Goal: Check status: Check status

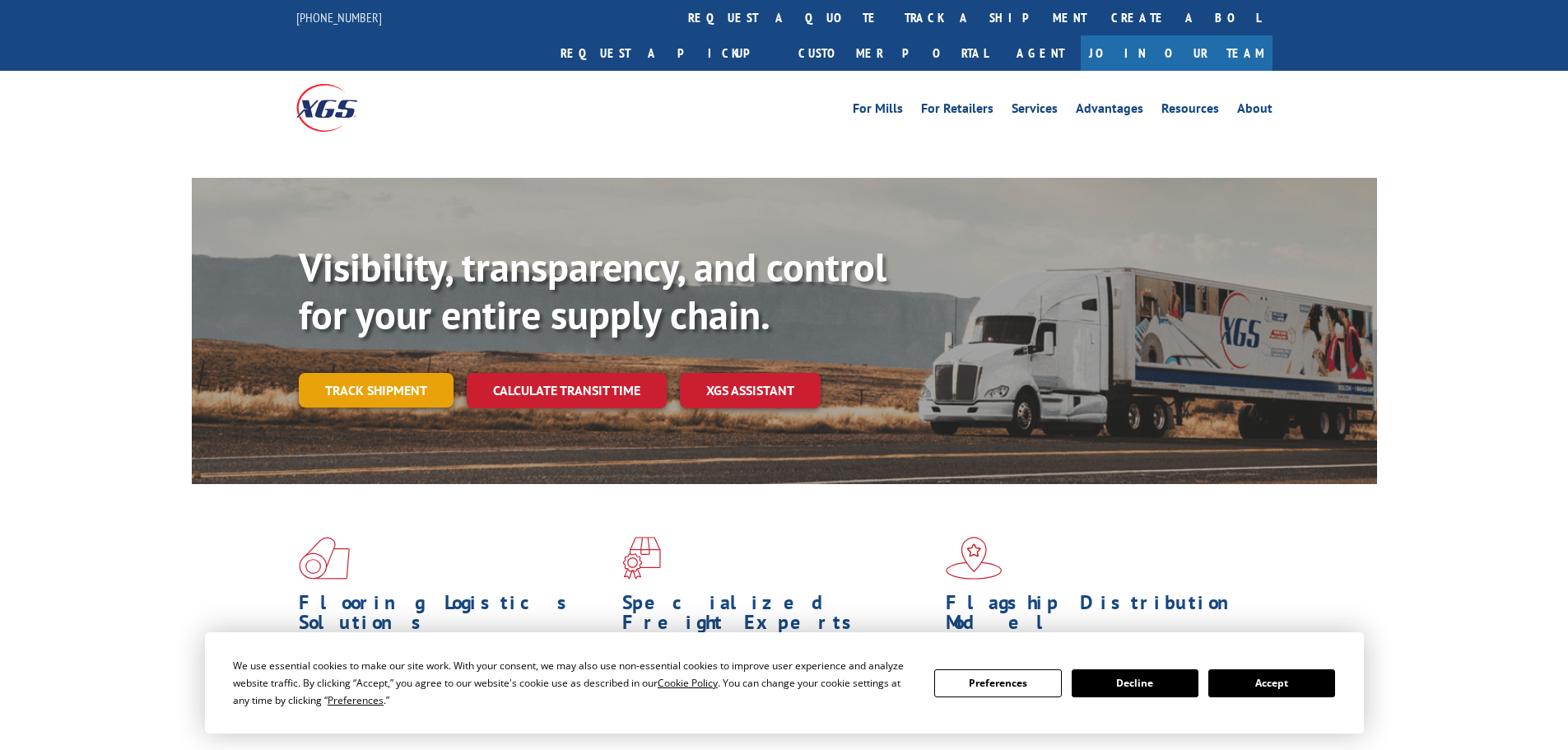
click at [392, 373] on link "Track shipment" at bounding box center [375, 390] width 155 height 35
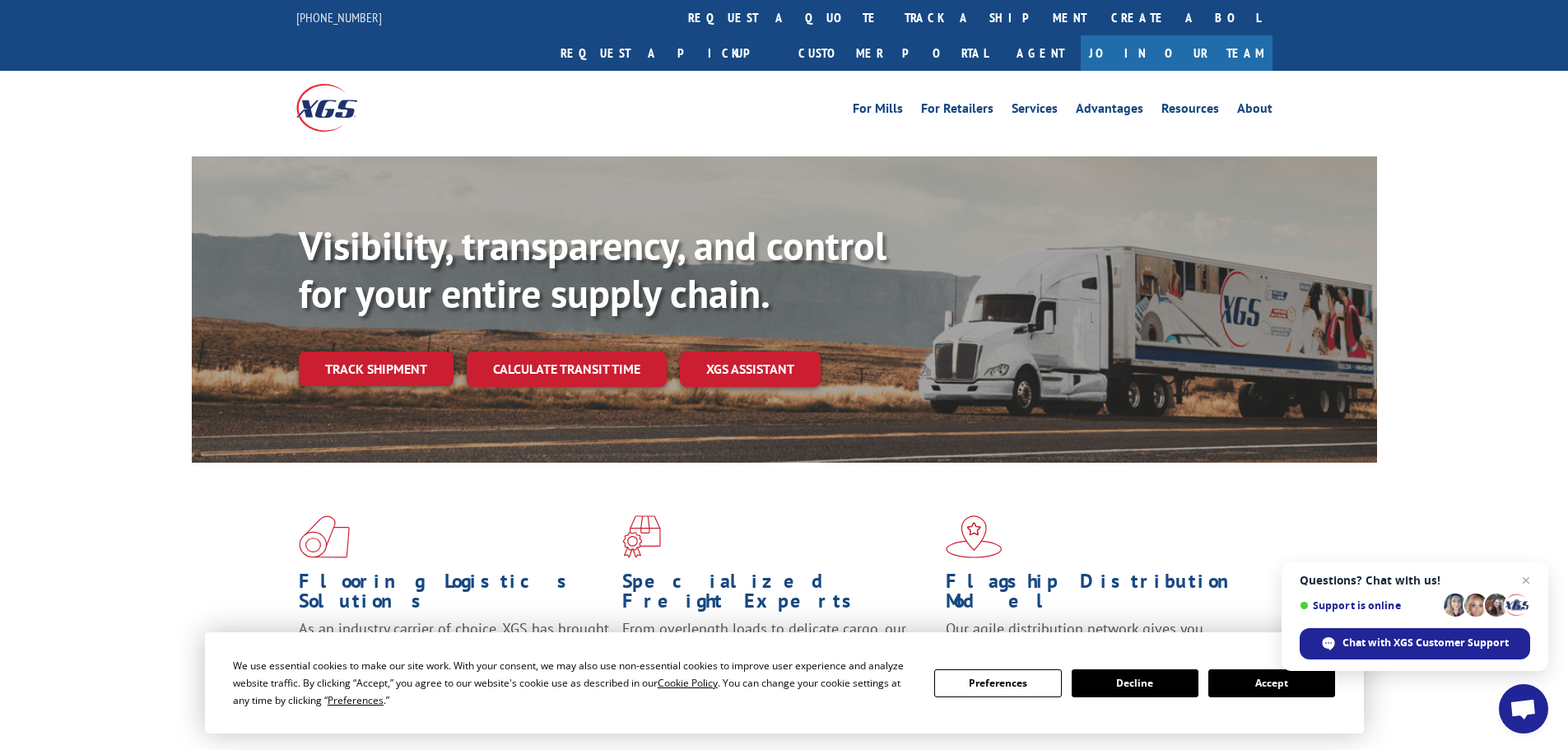
click at [1280, 676] on button "Accept" at bounding box center [1271, 683] width 127 height 28
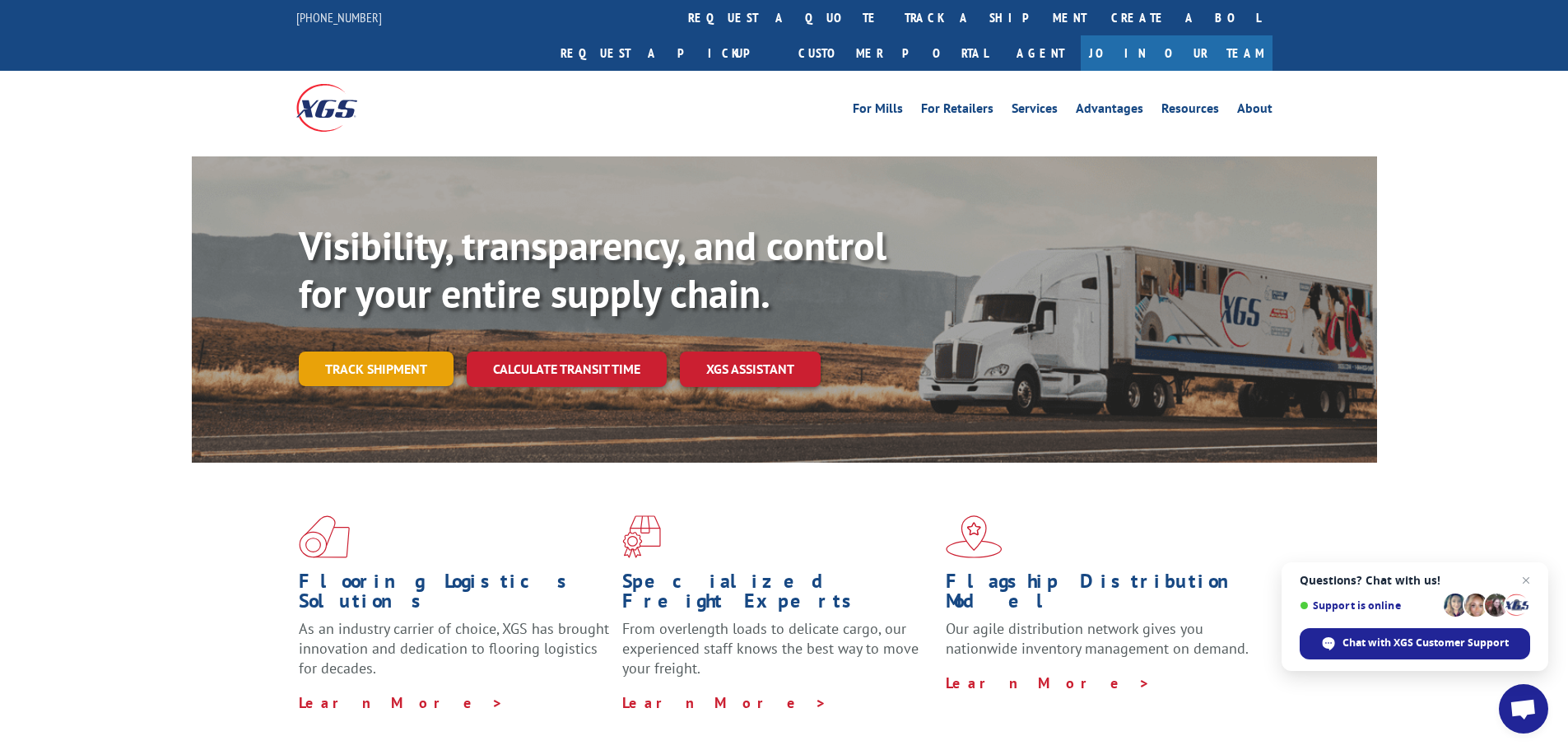
click at [356, 352] on link "Track shipment" at bounding box center [375, 369] width 155 height 35
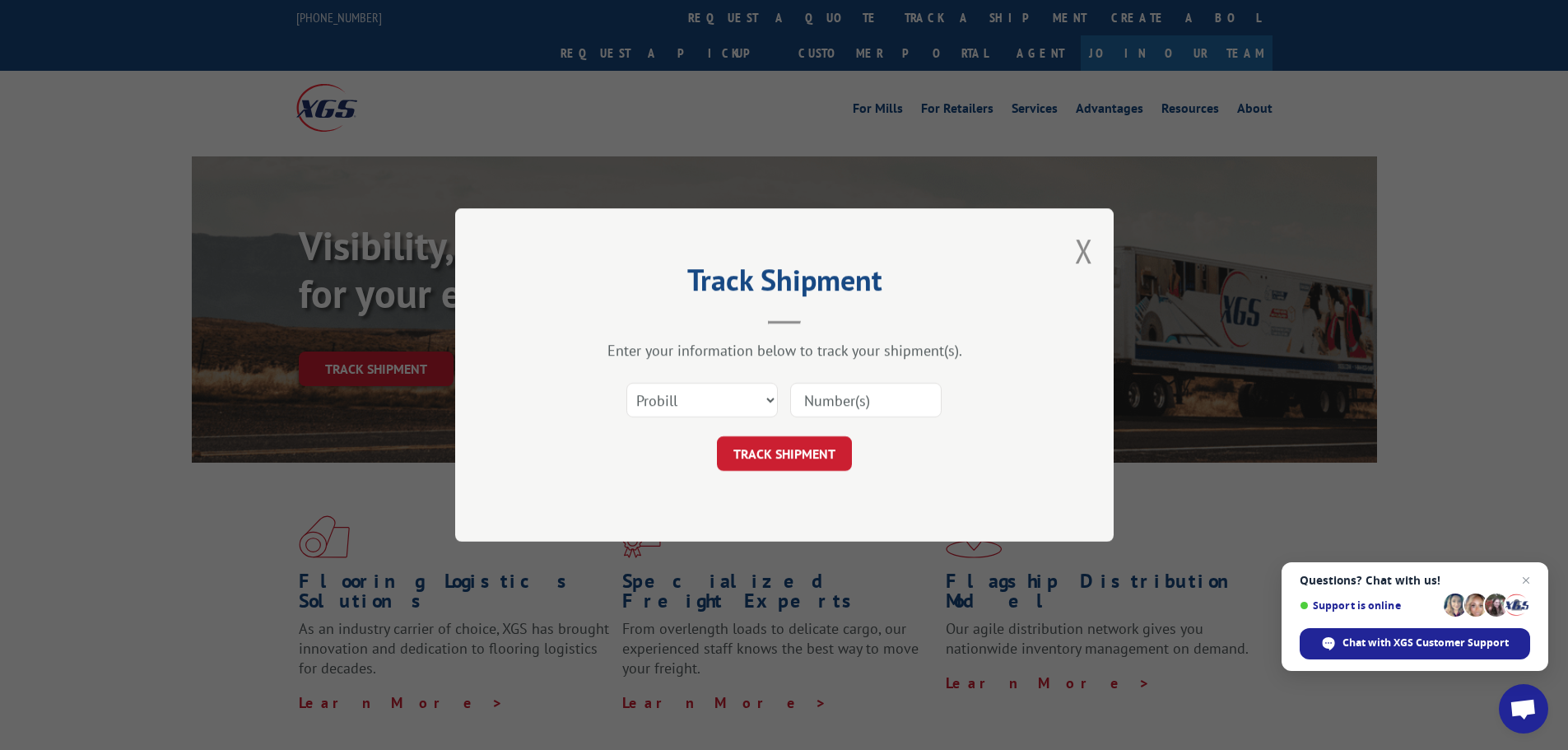
click at [848, 392] on input at bounding box center [866, 400] width 151 height 35
paste input "348460916"
type input "348460916"
click at [811, 449] on button "TRACK SHIPMENT" at bounding box center [784, 453] width 135 height 35
